Goal: Register for event/course

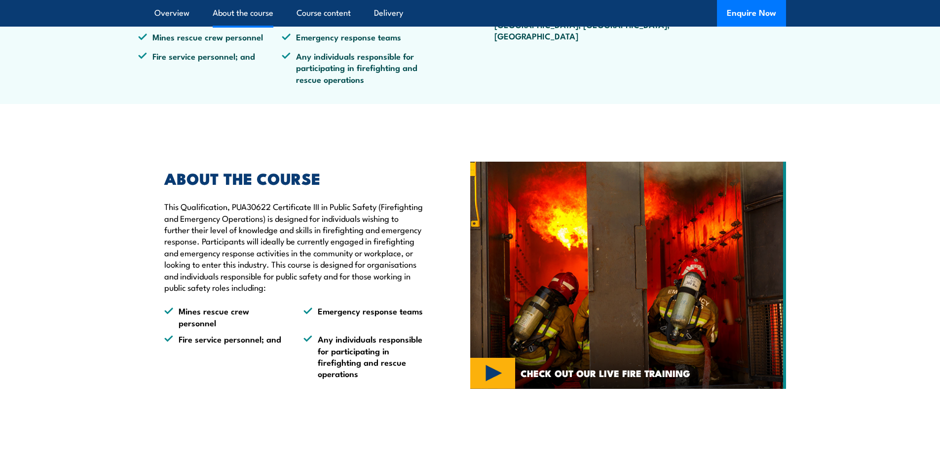
scroll to position [148, 0]
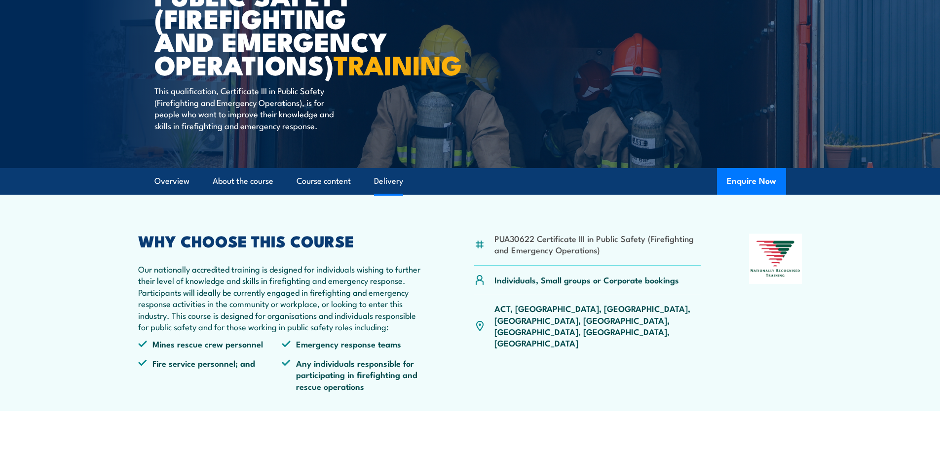
click at [384, 194] on link "Delivery" at bounding box center [388, 181] width 29 height 26
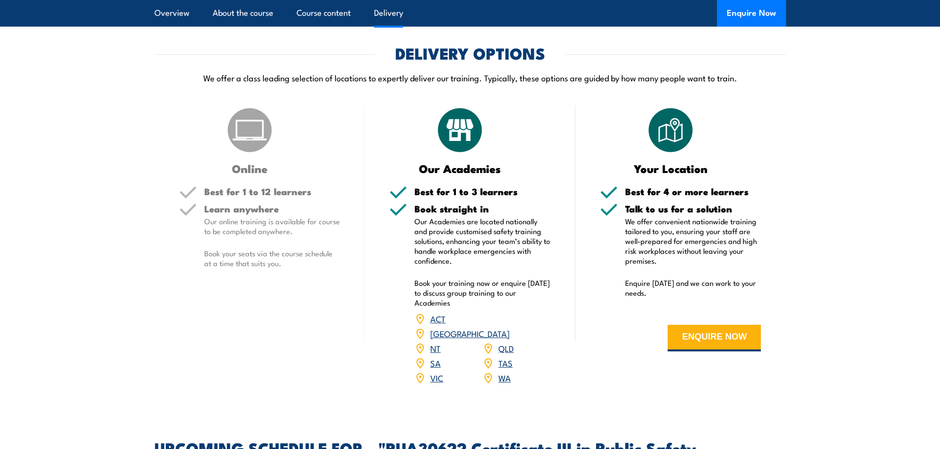
scroll to position [1412, 0]
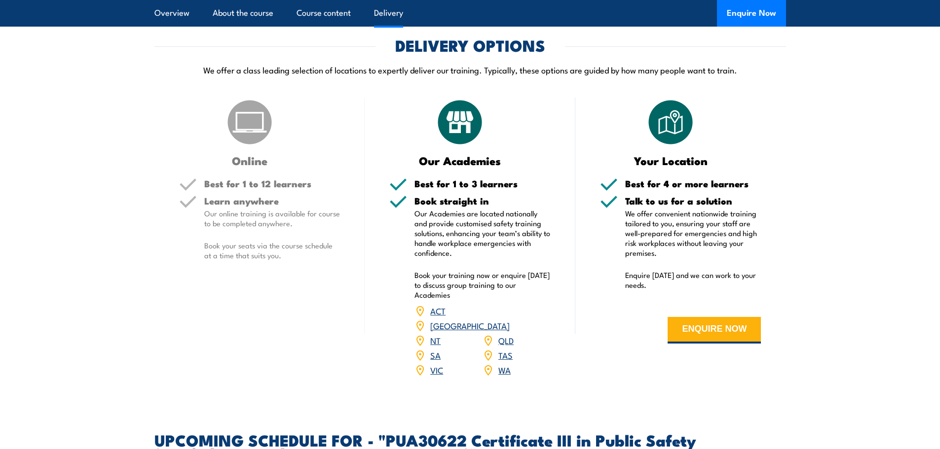
click at [304, 228] on p "Our online training is available for course to be completed anywhere." at bounding box center [272, 219] width 136 height 20
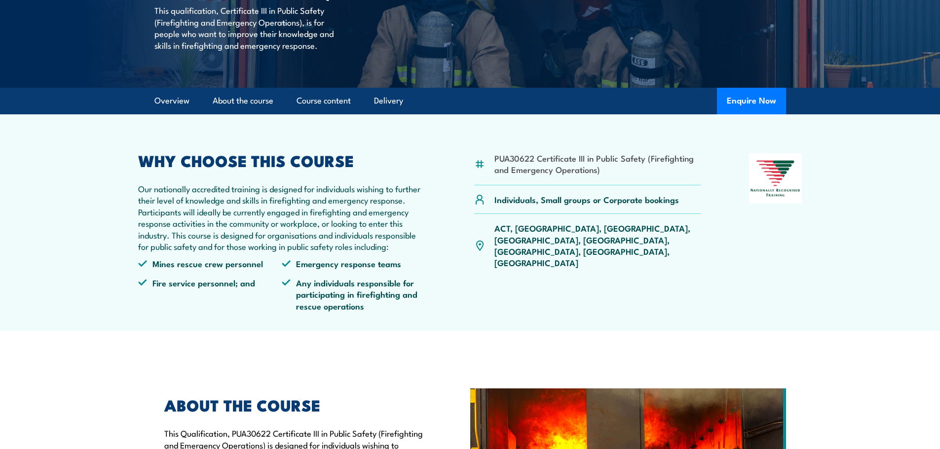
scroll to position [0, 0]
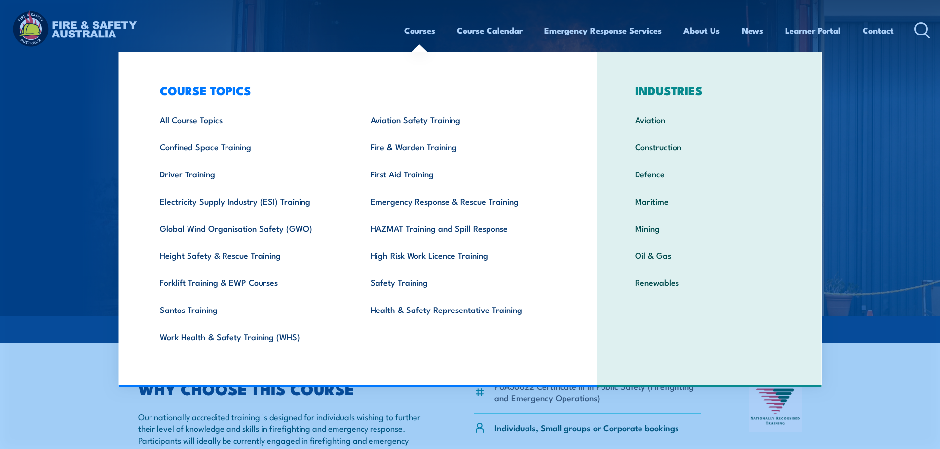
click at [426, 33] on link "Courses" at bounding box center [419, 30] width 31 height 26
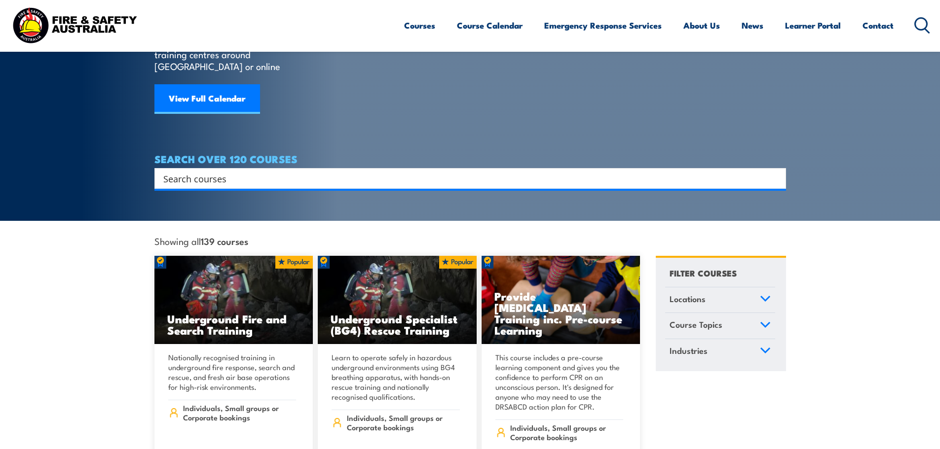
scroll to position [148, 0]
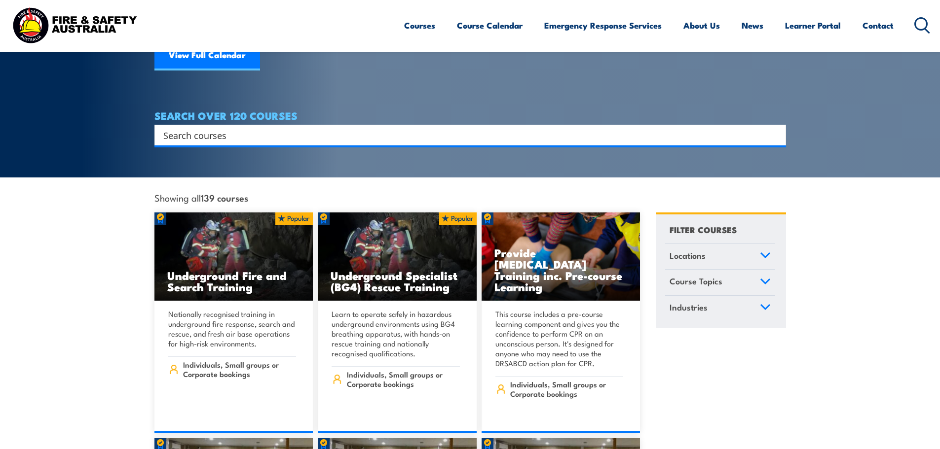
click at [752, 247] on link "Locations" at bounding box center [720, 257] width 110 height 26
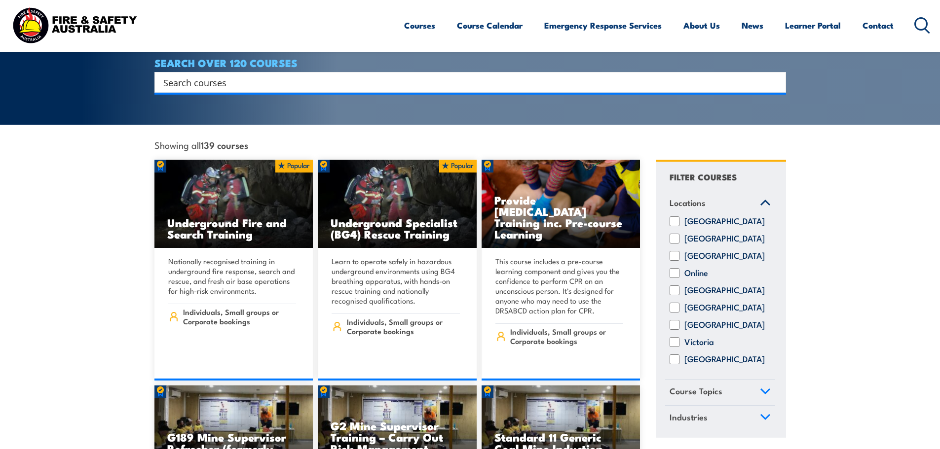
scroll to position [296, 0]
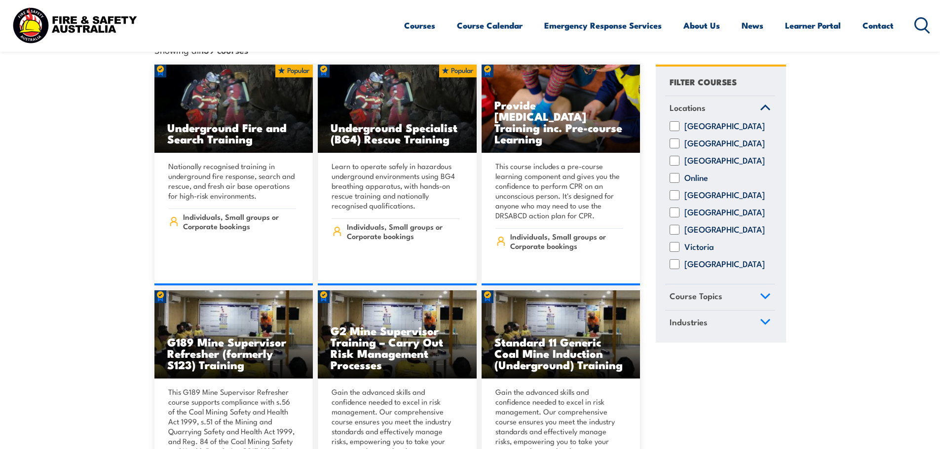
click at [675, 175] on input "Online" at bounding box center [674, 178] width 10 height 10
checkbox input "true"
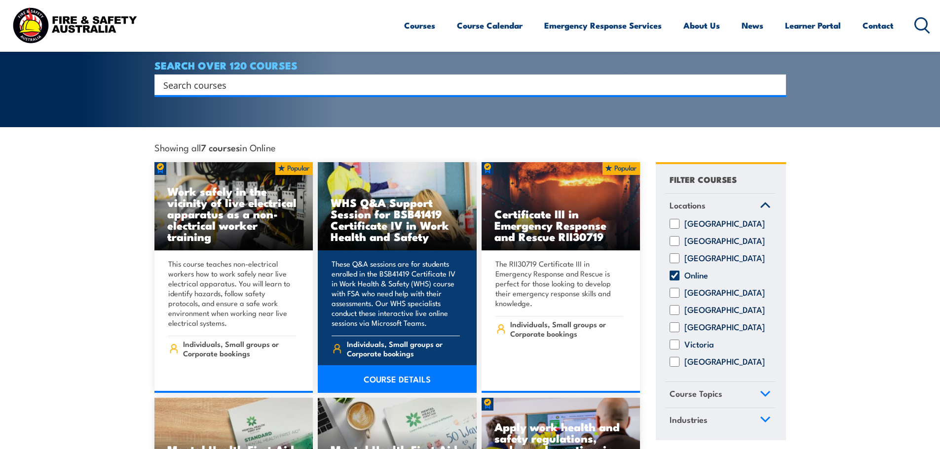
scroll to position [197, 0]
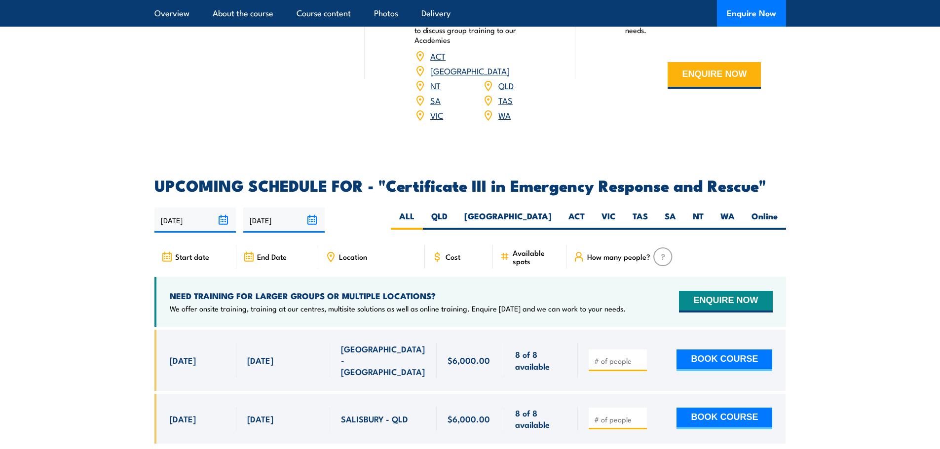
scroll to position [2022, 0]
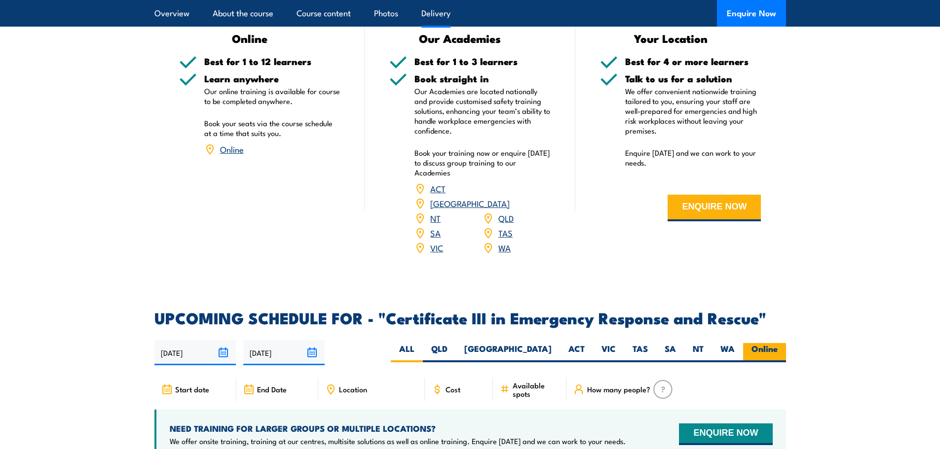
click at [767, 343] on label "Online" at bounding box center [764, 352] width 43 height 19
click at [777, 343] on input "Online" at bounding box center [780, 346] width 6 height 6
radio input "true"
